Goal: Task Accomplishment & Management: Manage account settings

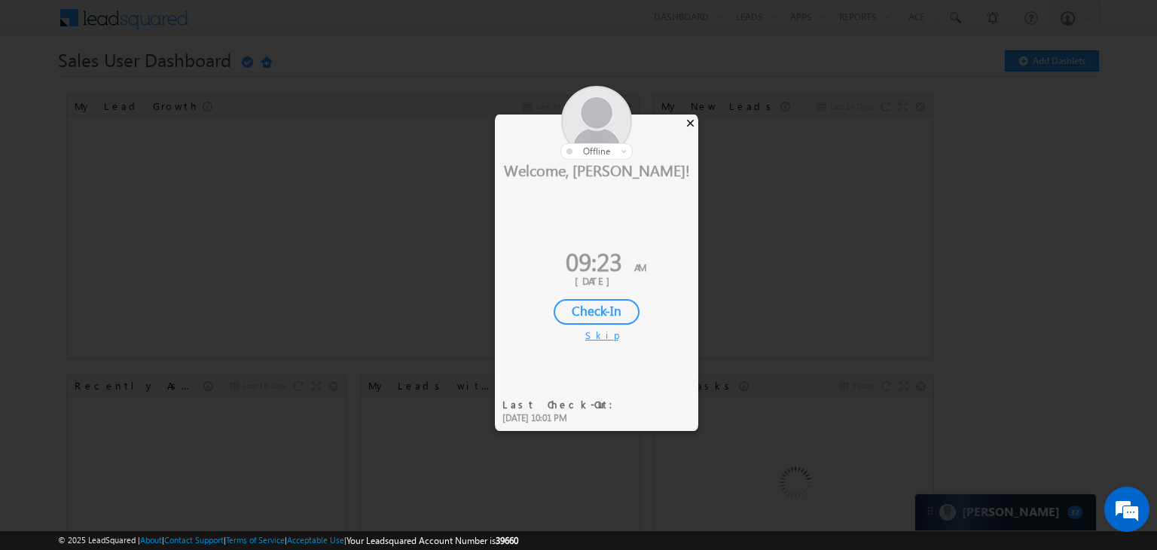
click at [686, 121] on div "×" at bounding box center [690, 122] width 16 height 17
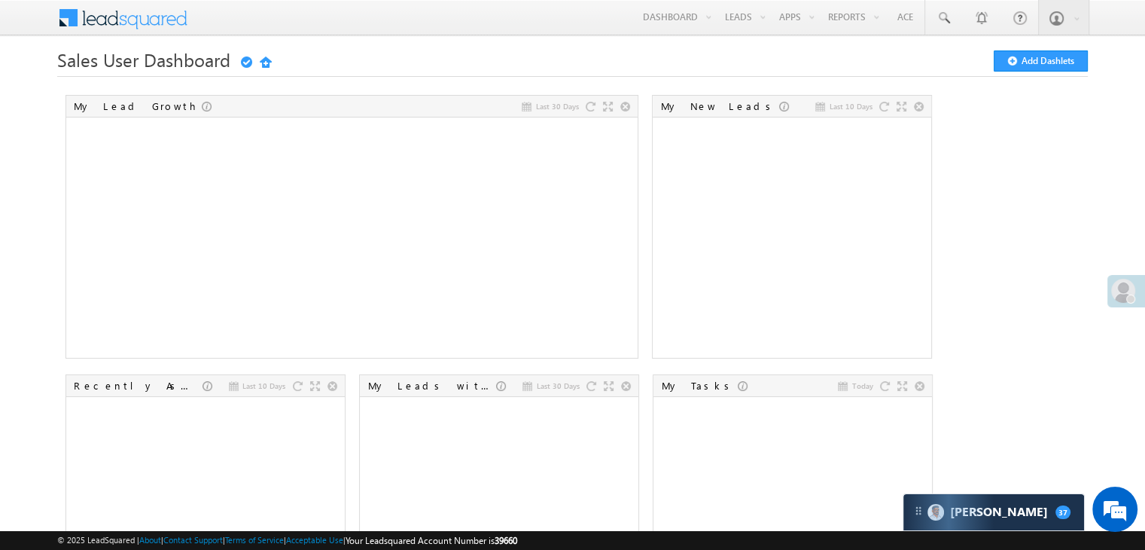
click at [1129, 290] on span at bounding box center [1123, 291] width 24 height 24
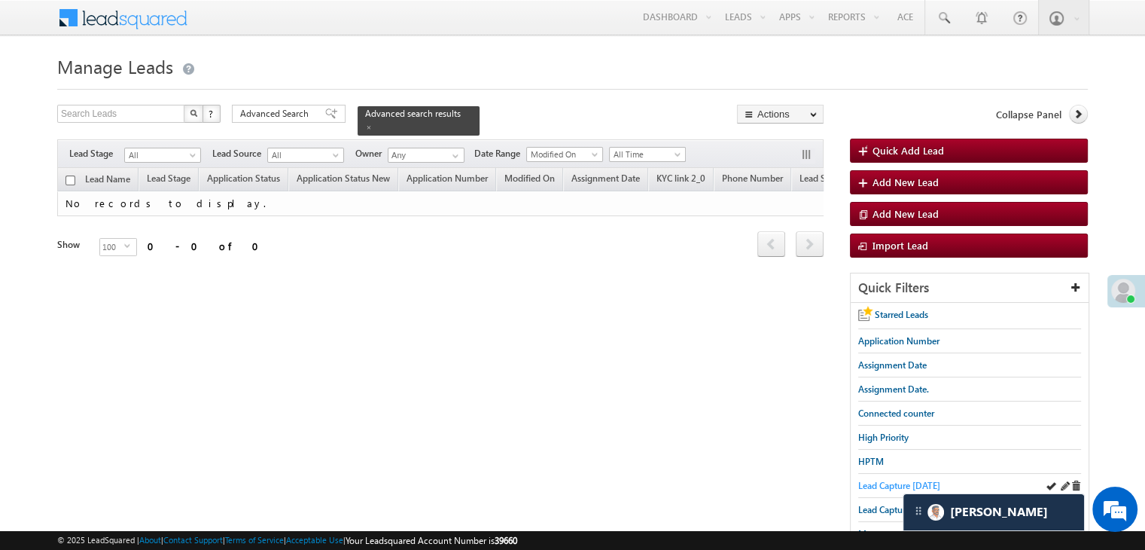
click at [874, 486] on span "Lead Capture today" at bounding box center [899, 485] width 82 height 11
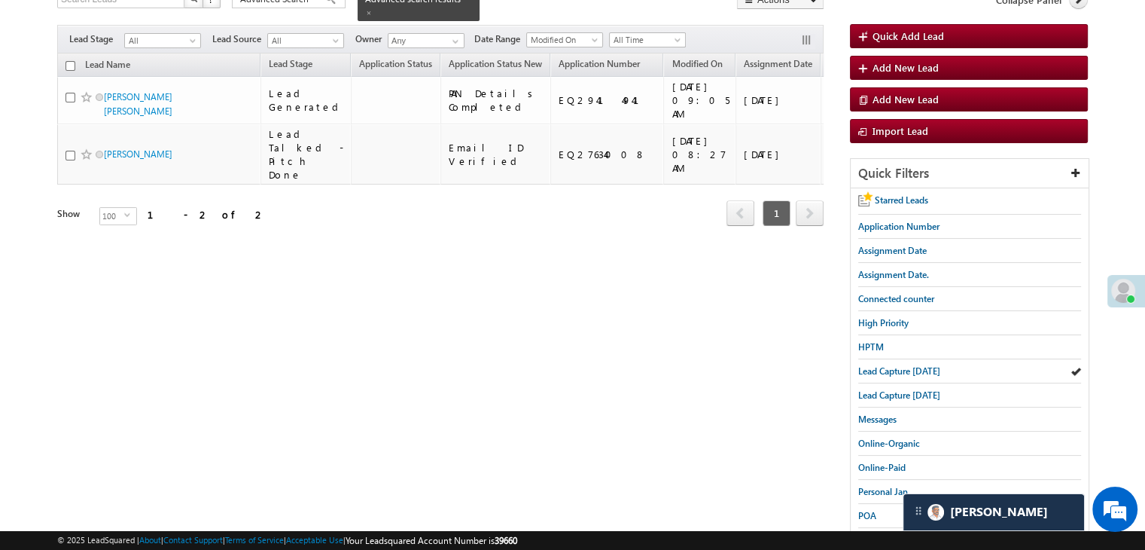
scroll to position [151, 0]
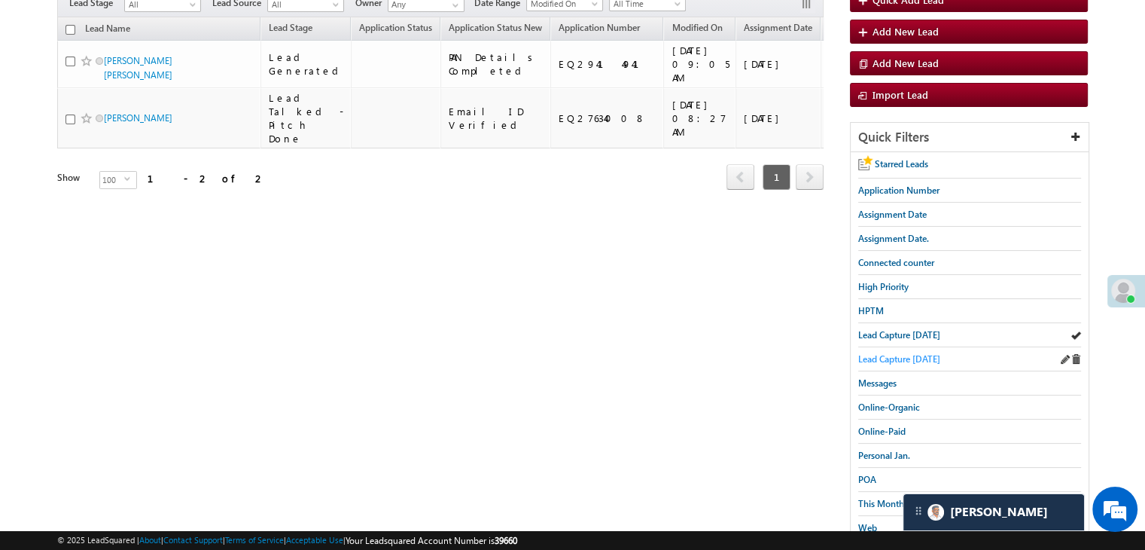
click at [893, 353] on span "Lead Capture yesterday" at bounding box center [899, 358] width 82 height 11
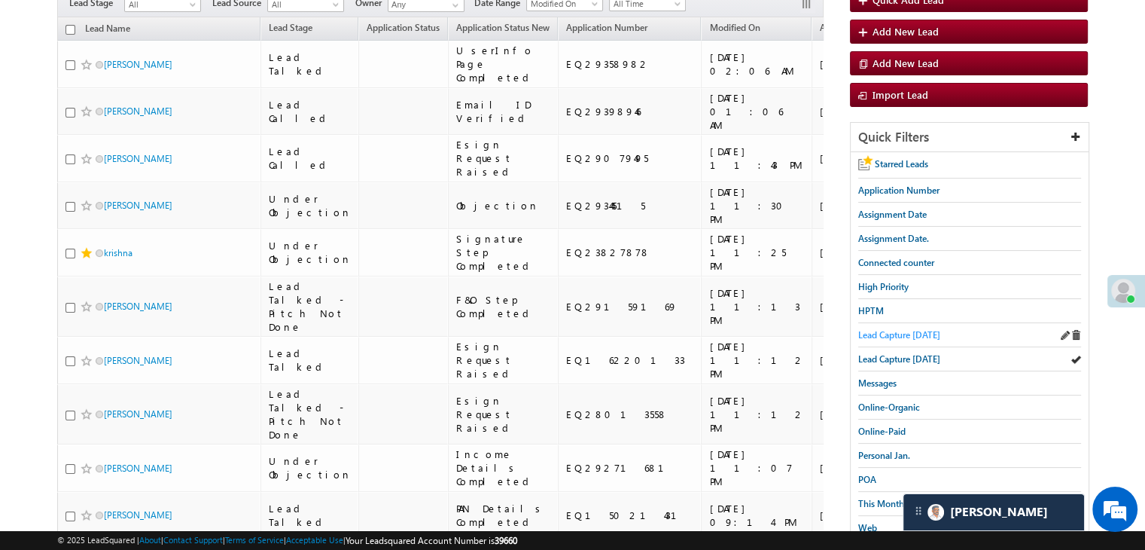
click at [901, 329] on span "Lead Capture today" at bounding box center [899, 334] width 82 height 11
